Goal: Find specific page/section: Find specific page/section

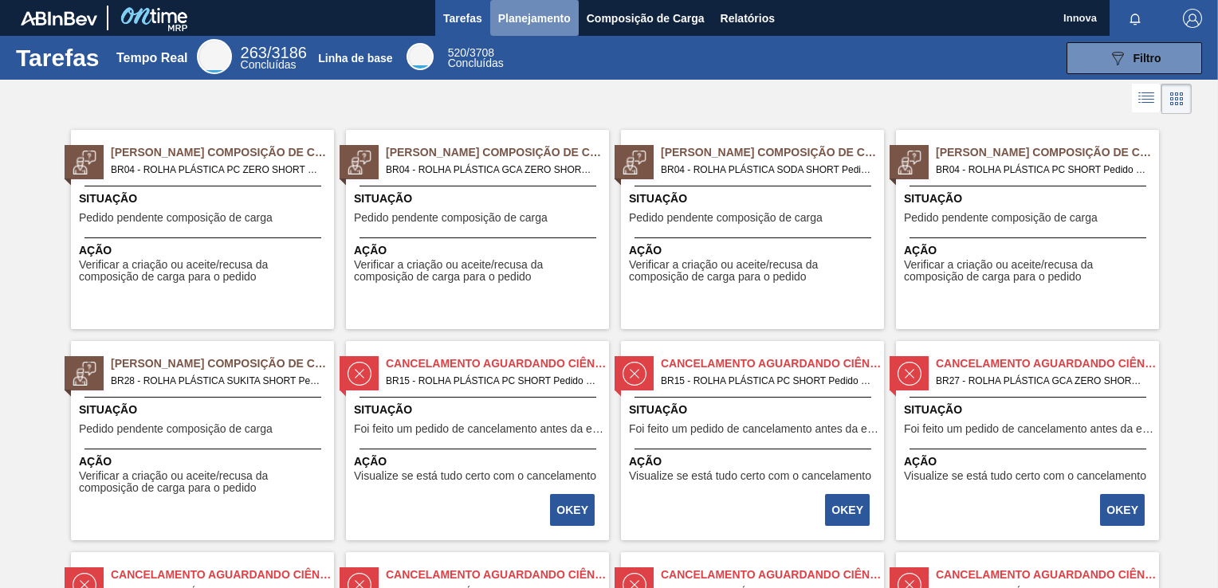
click at [513, 10] on span "Planejamento" at bounding box center [534, 18] width 73 height 19
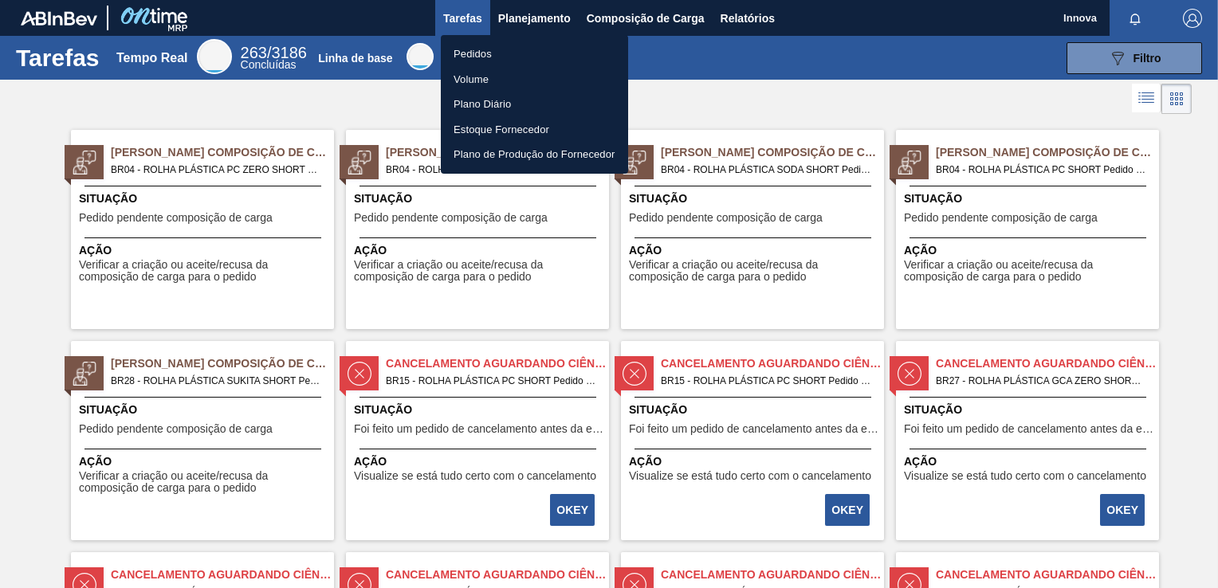
click at [481, 45] on li "Pedidos" at bounding box center [534, 54] width 187 height 26
